Goal: Task Accomplishment & Management: Use online tool/utility

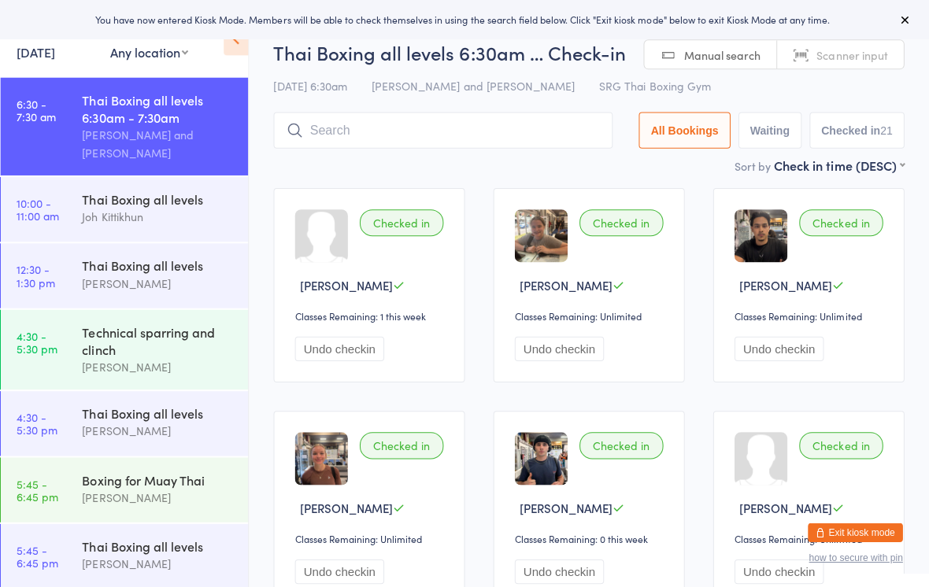
click at [895, 18] on button at bounding box center [904, 19] width 19 height 19
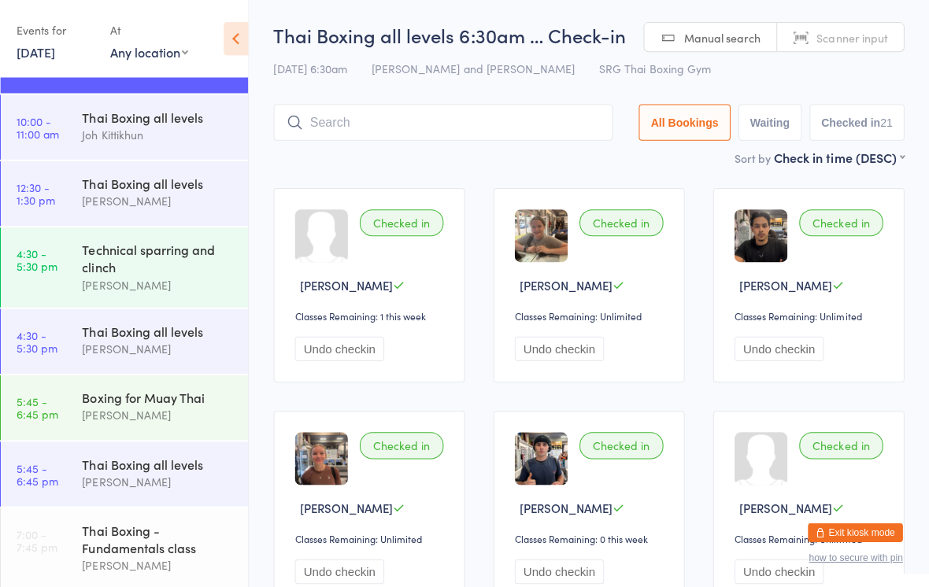
scroll to position [91, 0]
click at [874, 524] on button "Exit kiosk mode" at bounding box center [856, 530] width 94 height 19
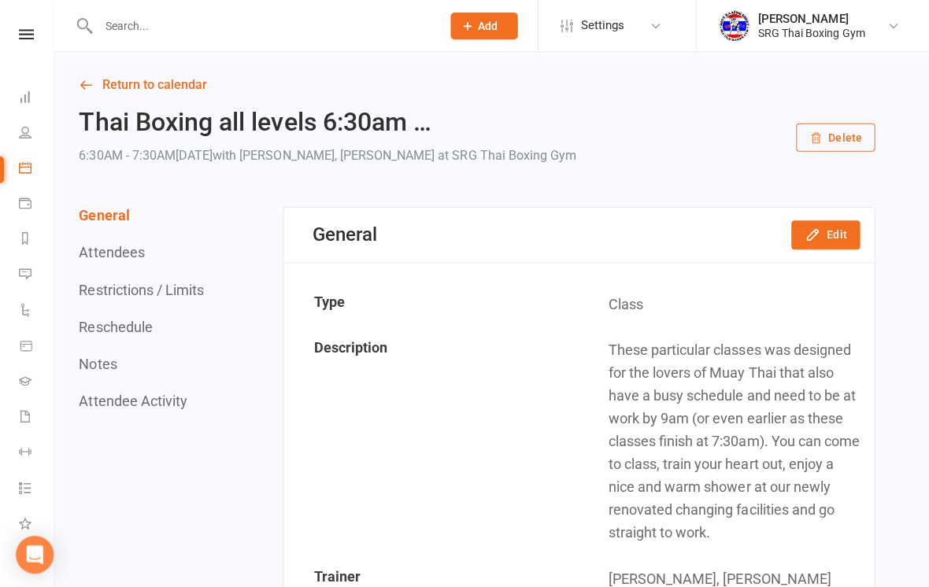
click at [106, 95] on link "Return to calendar" at bounding box center [475, 85] width 793 height 22
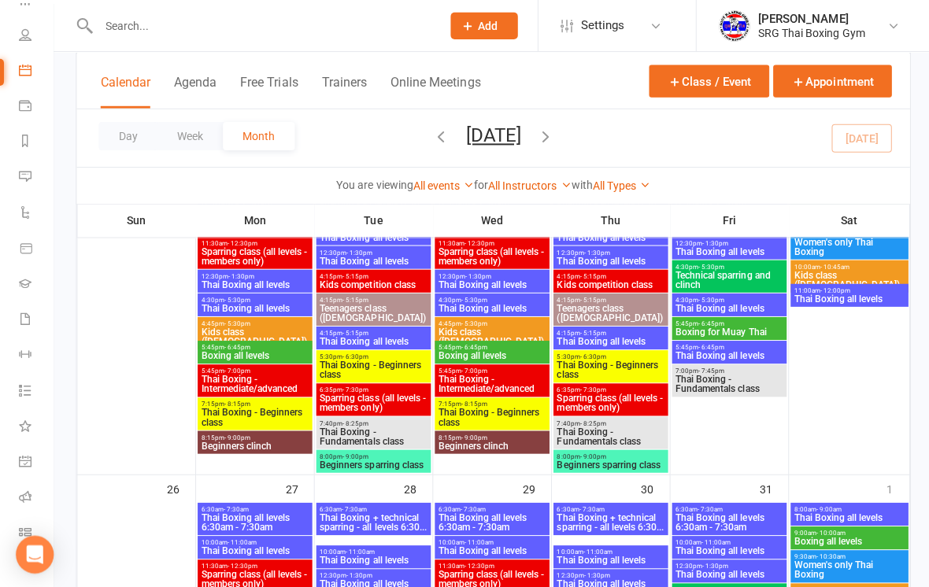
scroll to position [1152, 0]
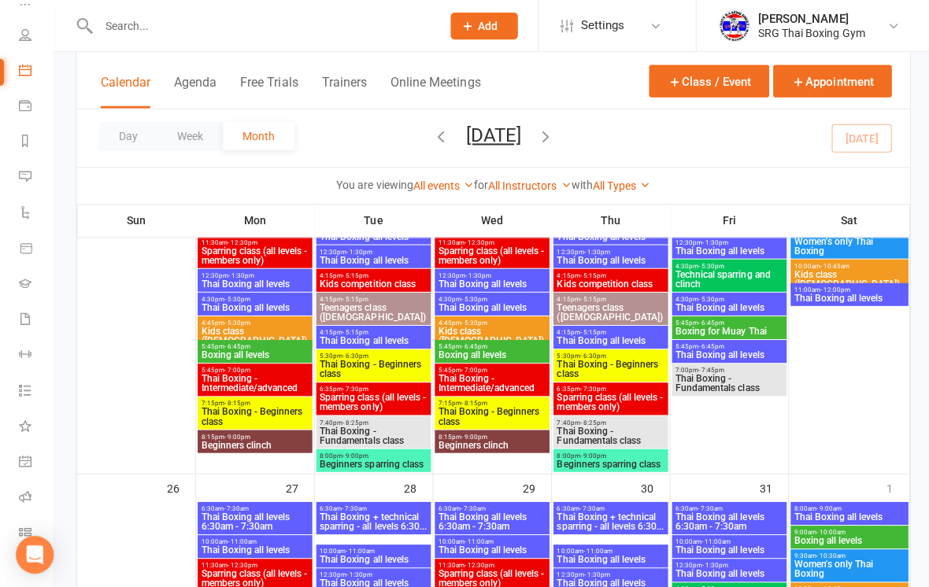
click at [25, 524] on icon at bounding box center [25, 530] width 13 height 13
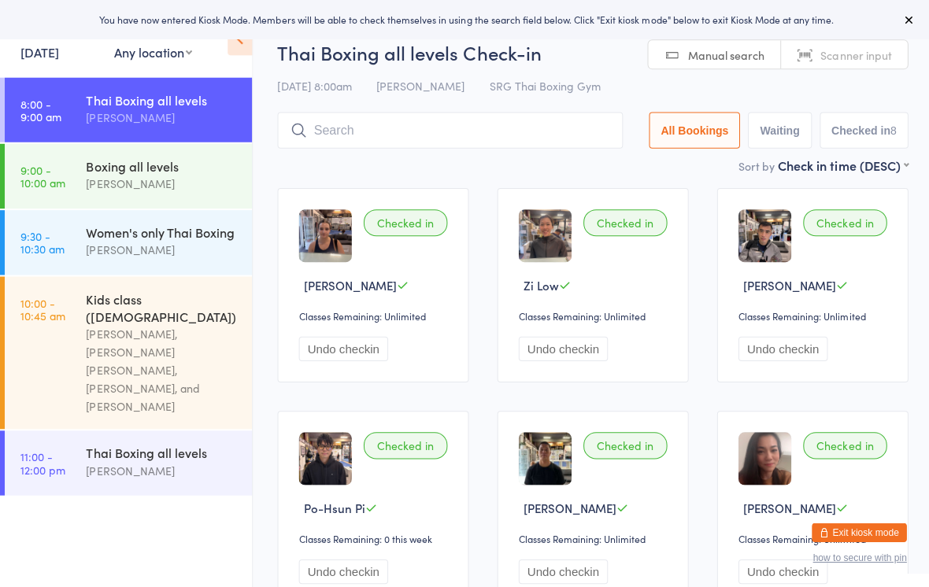
click at [380, 137] on input "search" at bounding box center [448, 130] width 344 height 36
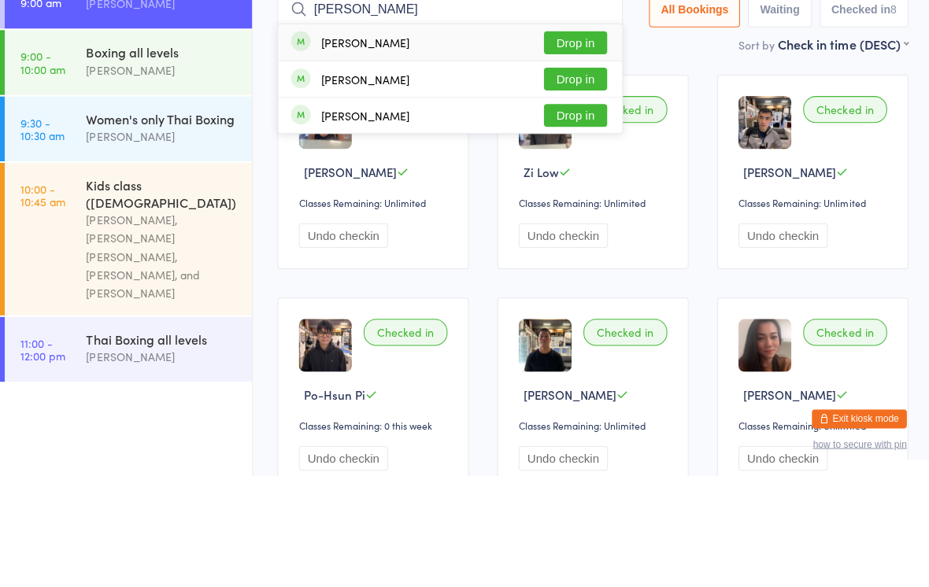
type input "Dale"
click at [579, 144] on button "Drop in" at bounding box center [573, 155] width 63 height 23
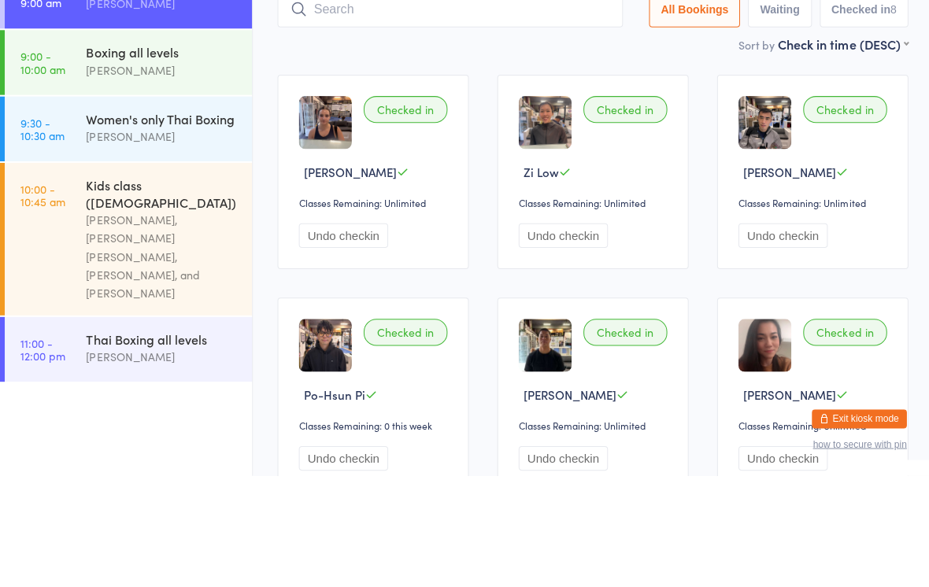
scroll to position [111, 0]
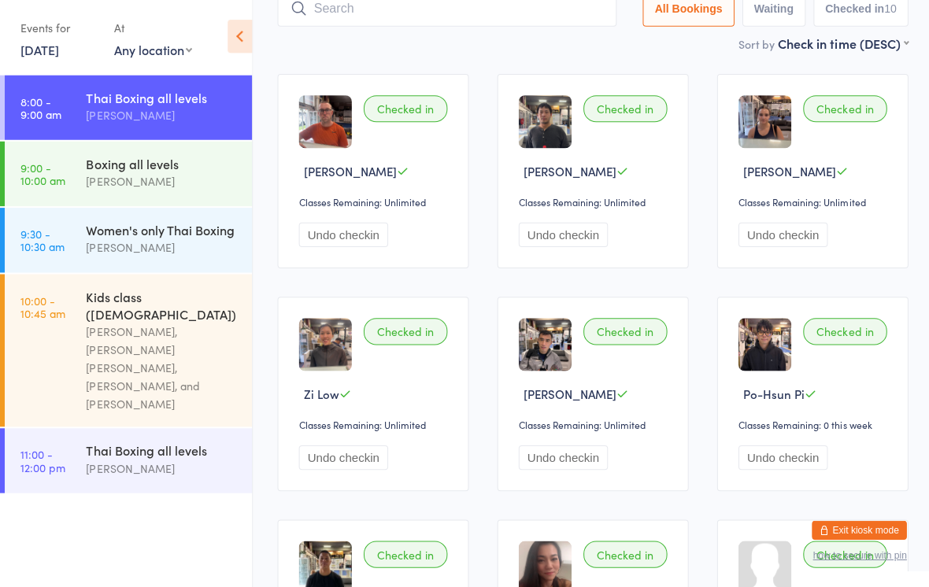
click at [394, 19] on input "search" at bounding box center [445, 11] width 338 height 36
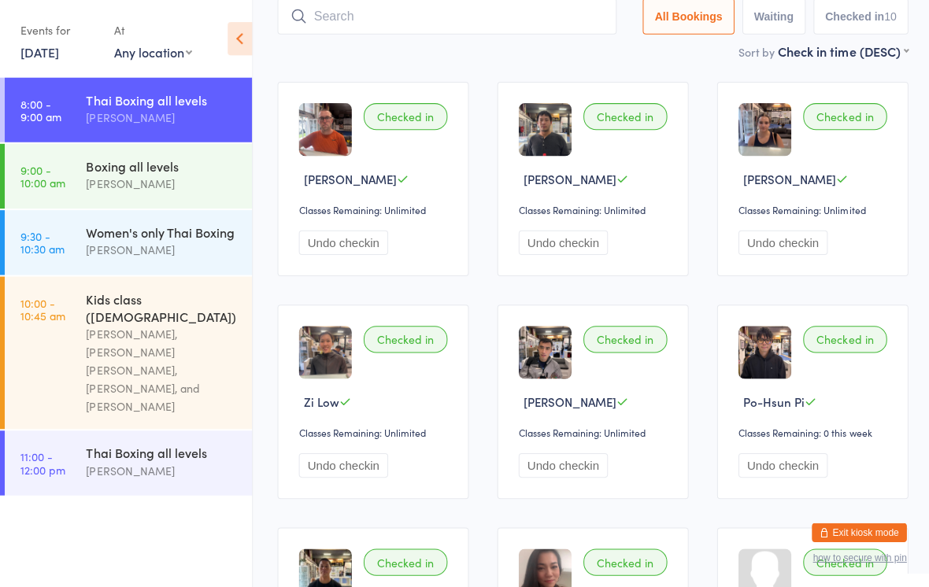
scroll to position [105, 0]
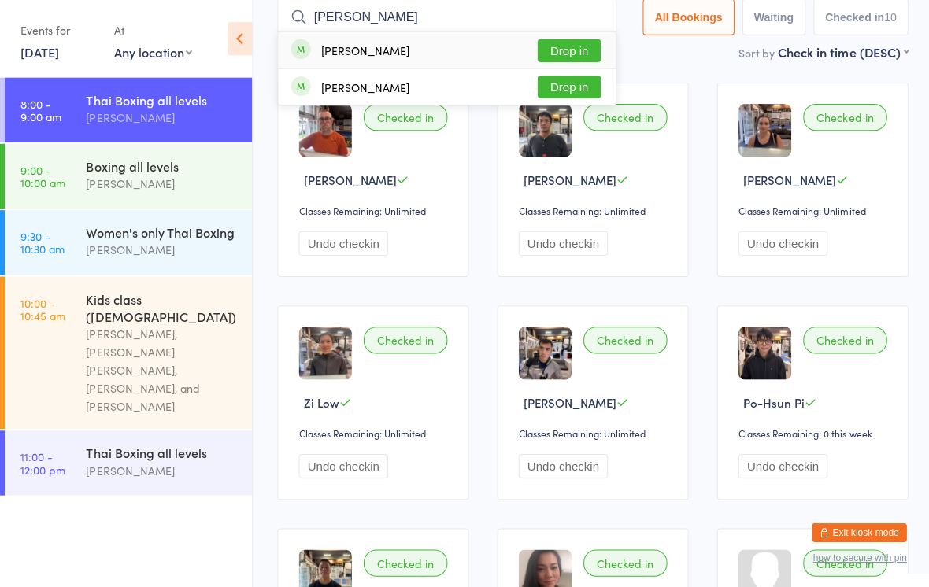
type input "Reza"
click at [575, 45] on button "Drop in" at bounding box center [566, 50] width 63 height 23
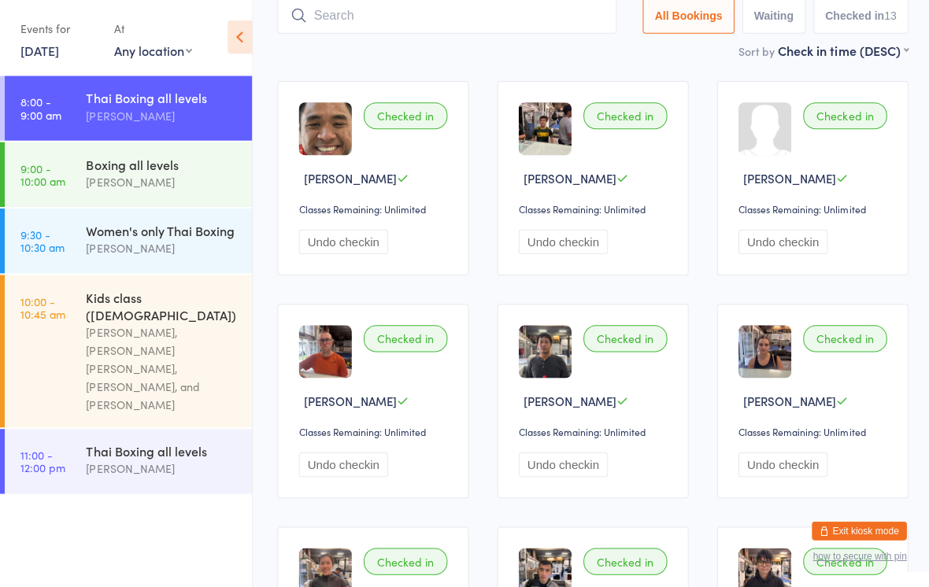
click at [441, 33] on input "search" at bounding box center [445, 17] width 338 height 36
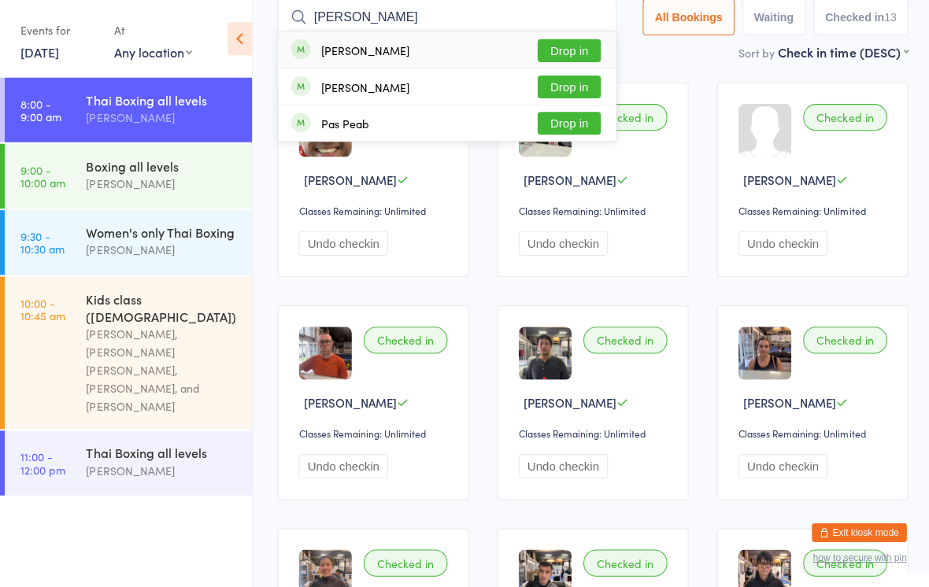
type input "Paul"
click at [572, 96] on button "Drop in" at bounding box center [566, 87] width 63 height 23
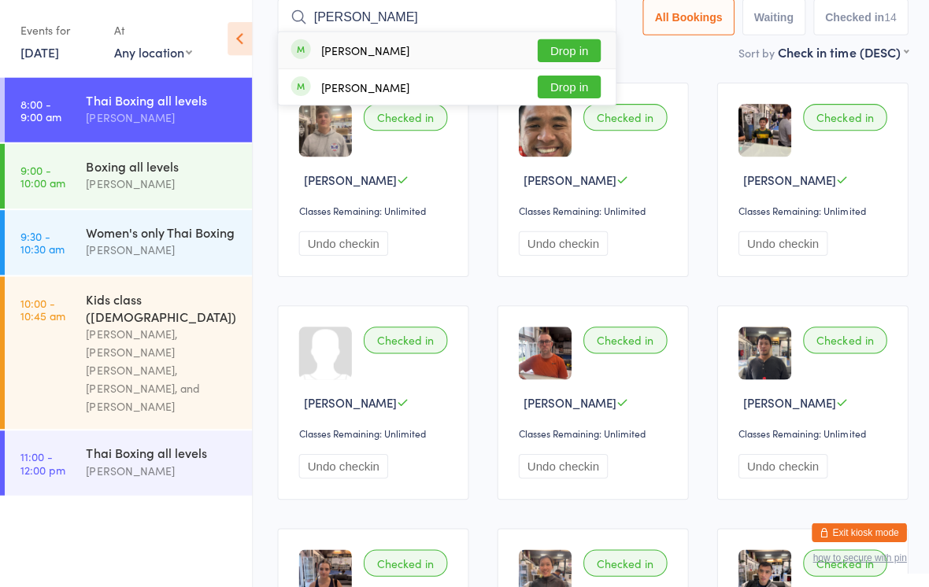
type input "Reece"
click at [576, 43] on button "Drop in" at bounding box center [566, 50] width 63 height 23
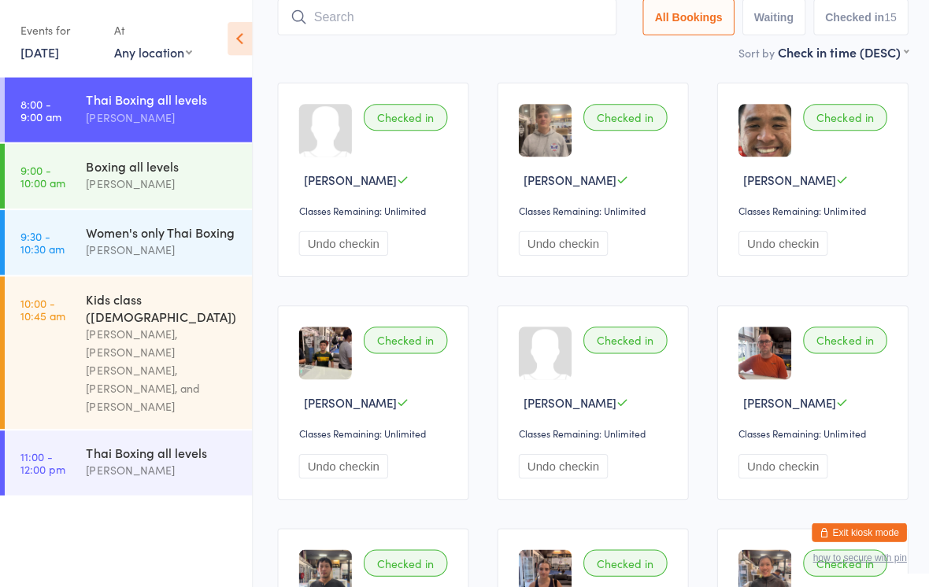
click at [500, 19] on input "search" at bounding box center [445, 17] width 338 height 36
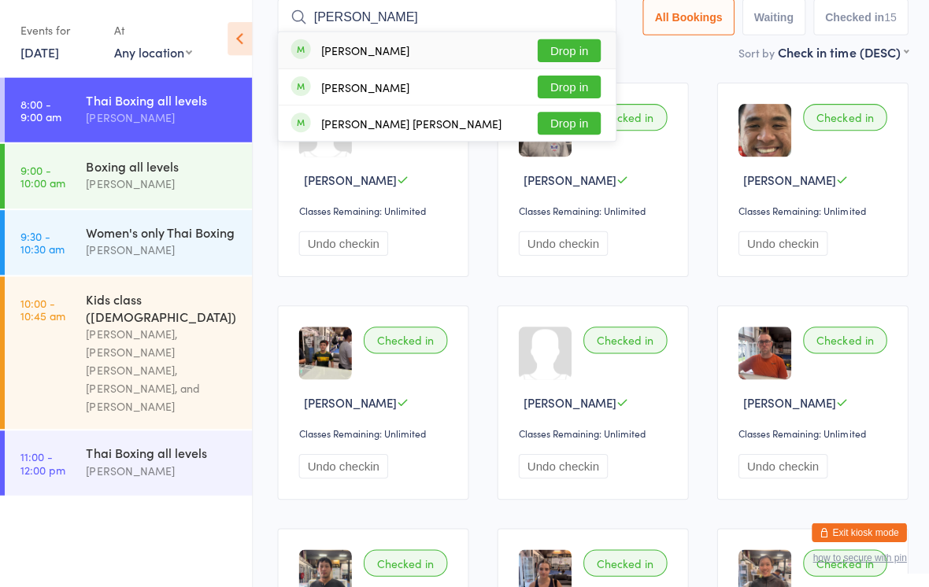
type input "Pierre"
click at [573, 77] on button "Drop in" at bounding box center [566, 87] width 63 height 23
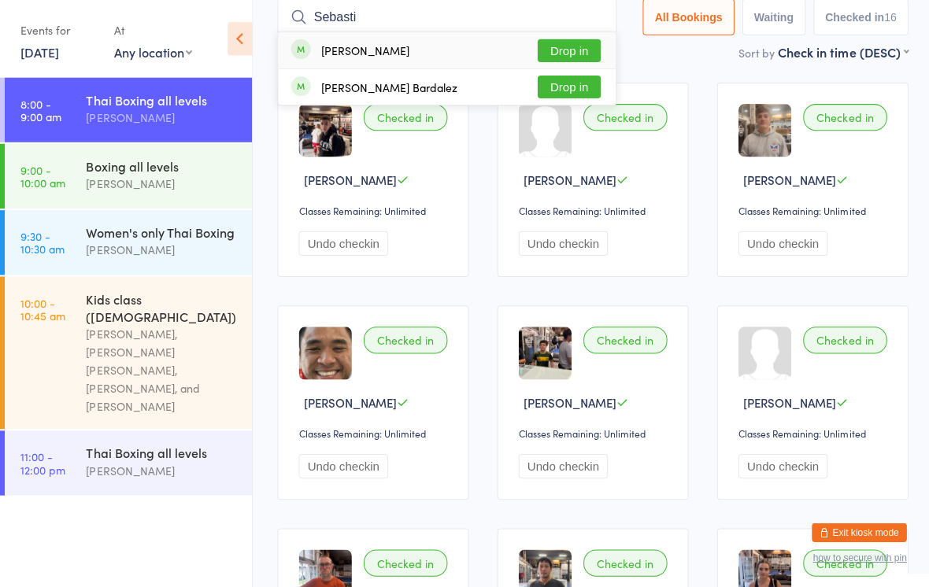
type input "Sebasti"
click at [574, 87] on button "Drop in" at bounding box center [566, 87] width 63 height 23
